Goal: Find contact information: Obtain details needed to contact an individual or organization

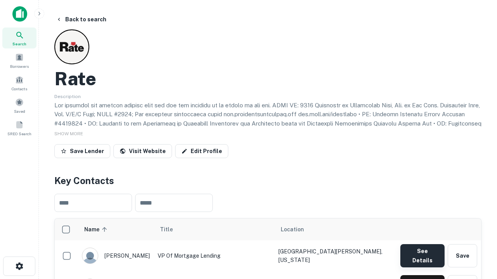
click at [422, 252] on button "See Details" at bounding box center [422, 255] width 44 height 23
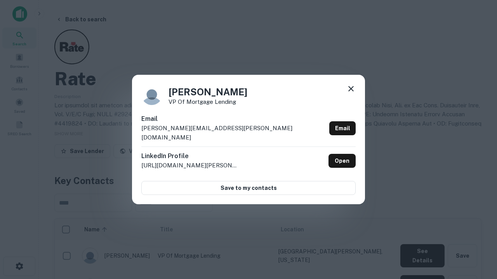
click at [351, 94] on icon at bounding box center [350, 88] width 9 height 9
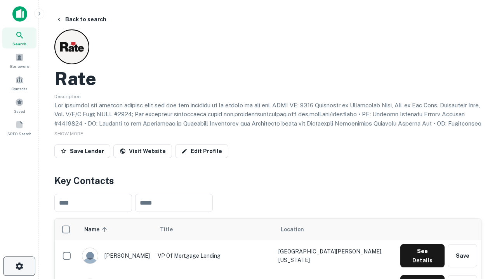
click at [19, 267] on icon "button" at bounding box center [19, 266] width 9 height 9
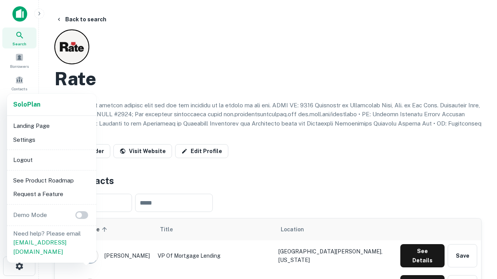
click at [51, 160] on li "Logout" at bounding box center [51, 160] width 83 height 14
